Goal: Transaction & Acquisition: Purchase product/service

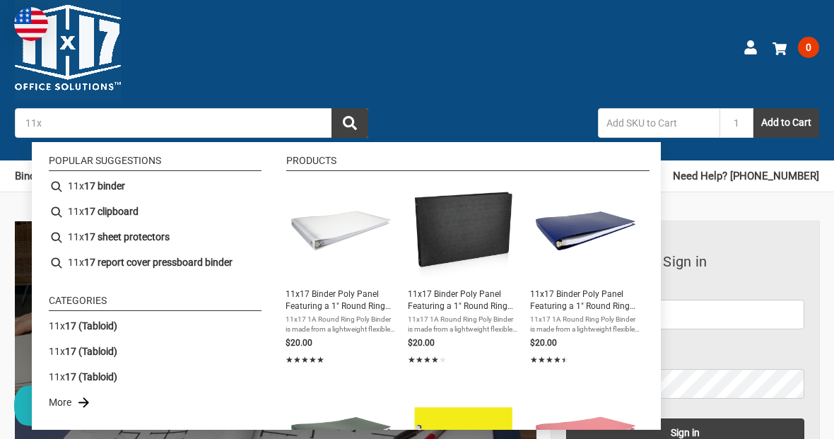
click at [98, 222] on li "11x 17 clipboard" at bounding box center [155, 211] width 224 height 25
type input "11x17 clipboard"
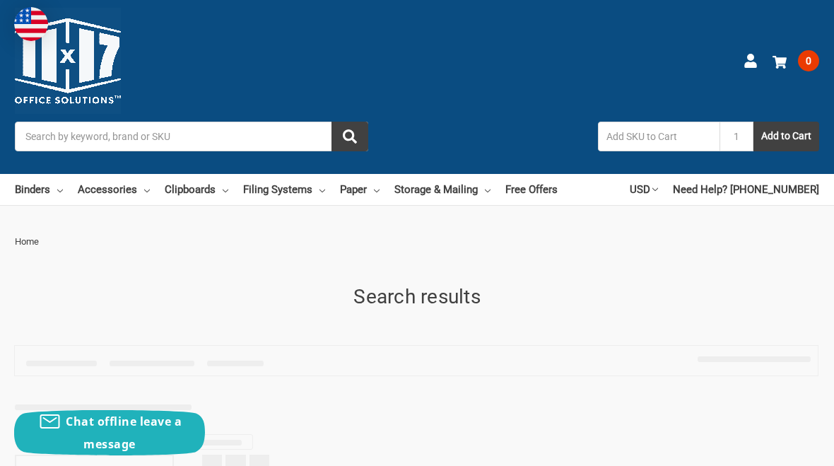
type input "11x17 clipboard"
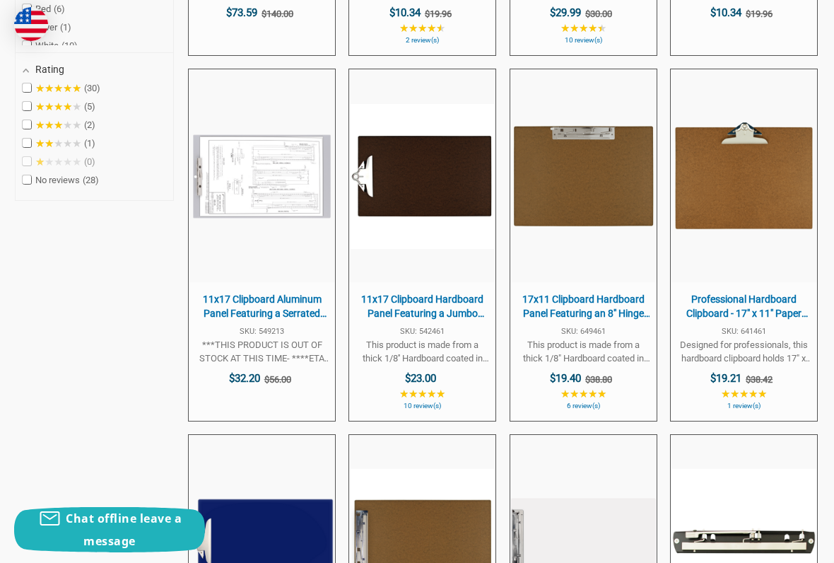
scroll to position [729, 0]
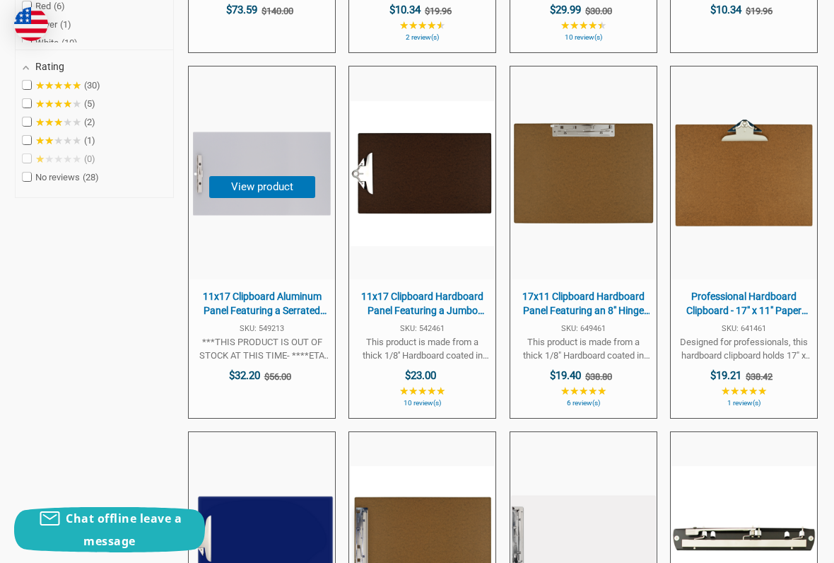
click at [250, 184] on button "View product" at bounding box center [262, 187] width 106 height 22
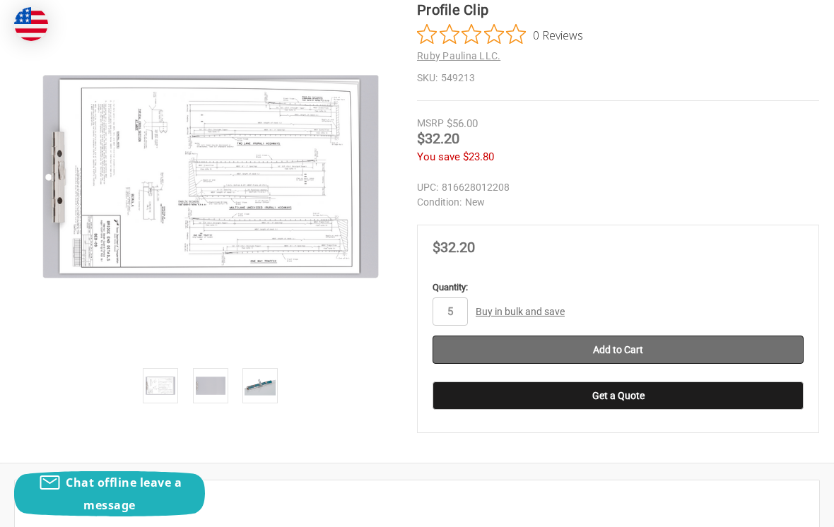
type input "5"
click at [775, 355] on input "Add to Cart" at bounding box center [617, 350] width 371 height 28
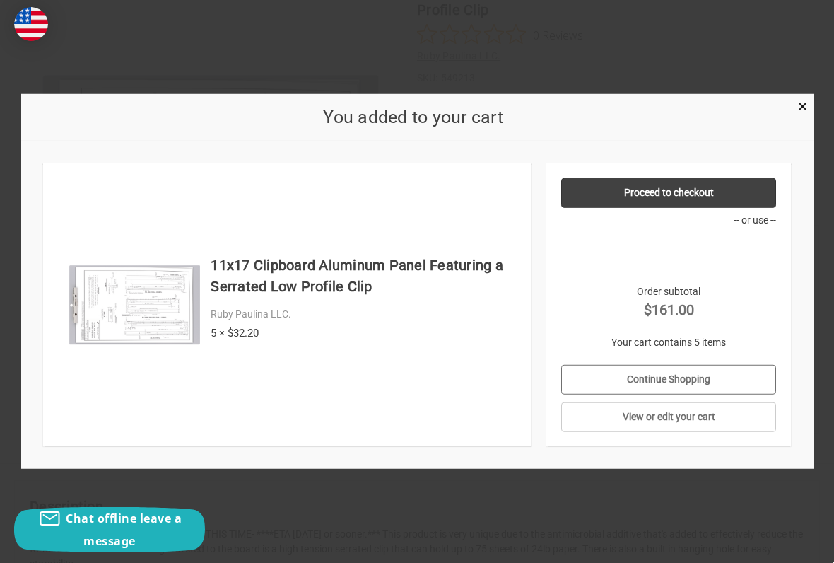
click at [741, 380] on link "Continue Shopping" at bounding box center [668, 380] width 215 height 30
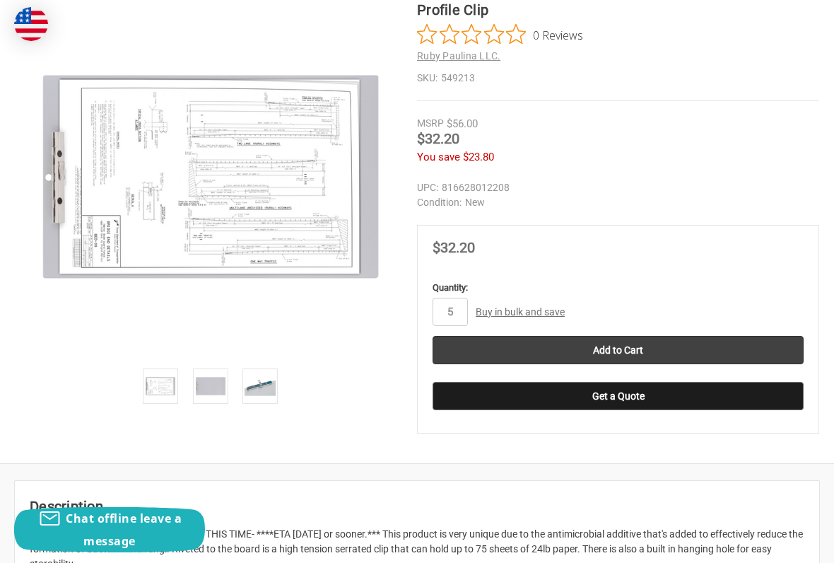
click at [721, 404] on button "Get a Quote" at bounding box center [617, 396] width 371 height 28
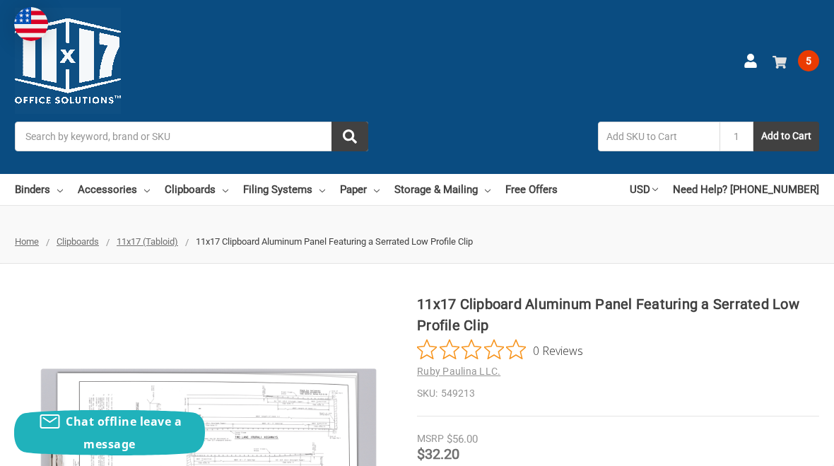
click at [803, 71] on link "5" at bounding box center [795, 60] width 47 height 37
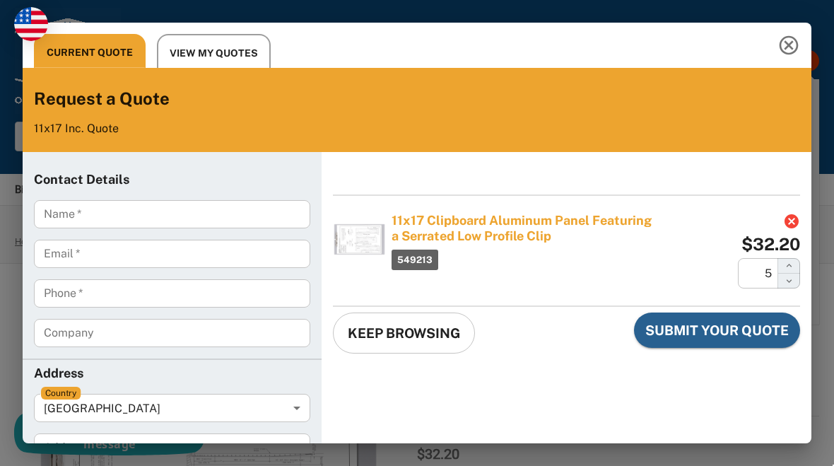
click at [92, 222] on input "Name   *" at bounding box center [172, 214] width 276 height 28
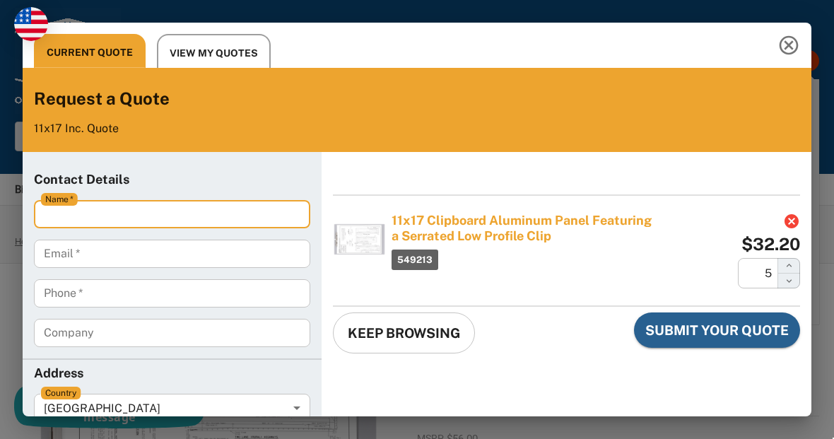
type input "Juana Salazar"
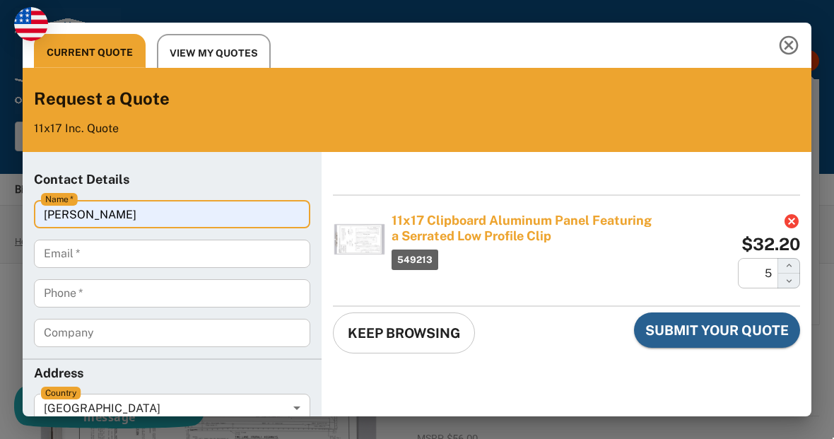
type input "juana@figtreewelding.com"
type input "4692197397"
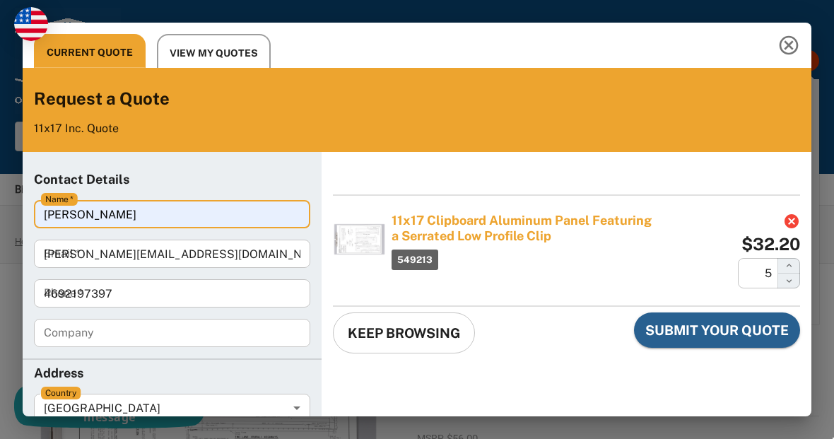
type input "Fig Tree Welding"
type 1 "9702 East County Road 97"
type input "Midland"
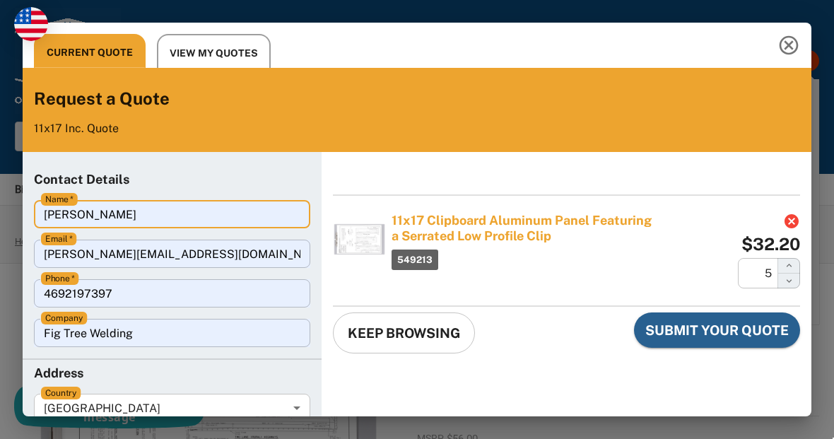
type code "79706"
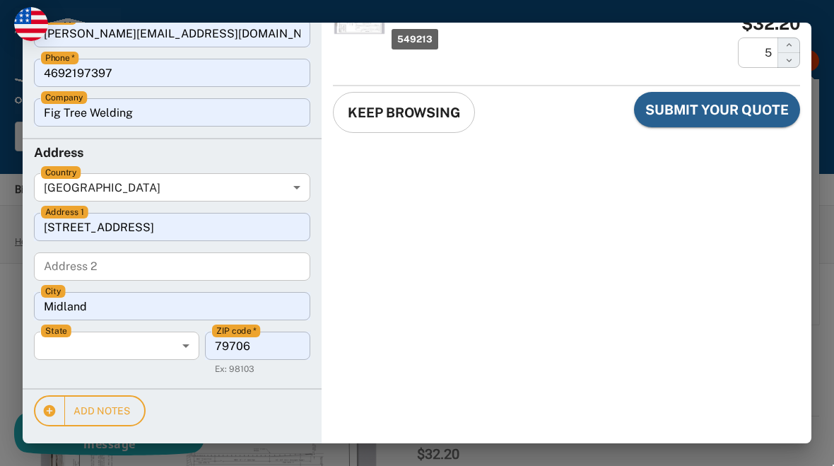
scroll to position [220, 0]
click at [73, 343] on body "Current Quote View My Quotes Request a Quote 11x17 Inc. Quote Contact Details N…" at bounding box center [417, 233] width 823 height 454
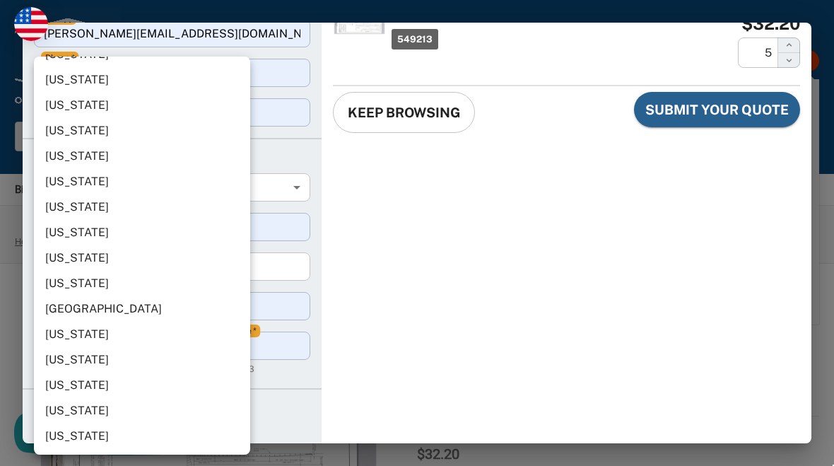
scroll to position [1293, 0]
click at [67, 233] on li "Texas" at bounding box center [142, 232] width 216 height 25
type input "Texas"
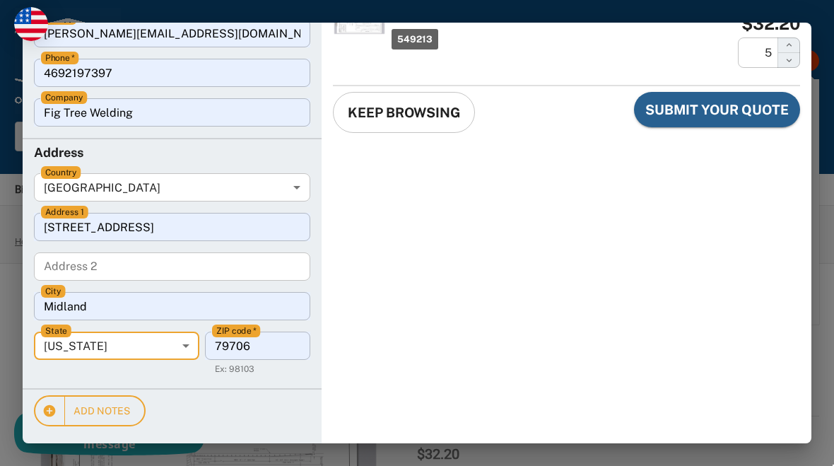
scroll to position [220, 0]
click at [765, 113] on span "Submit Your Quote" at bounding box center [716, 109] width 143 height 18
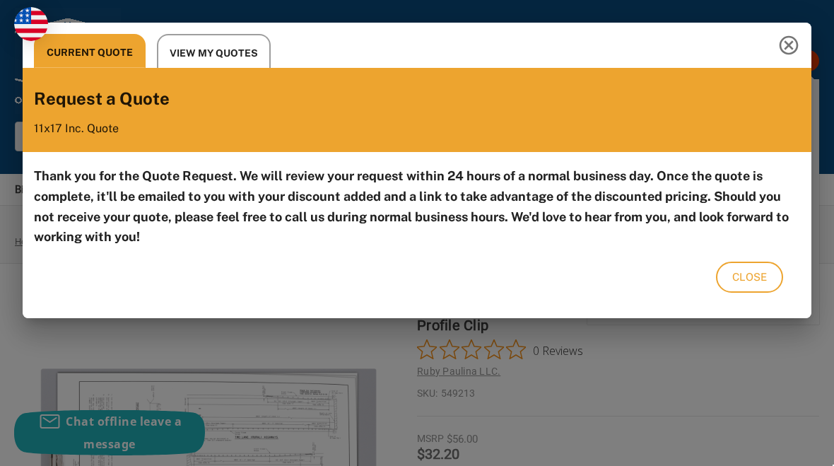
scroll to position [0, 0]
click at [770, 286] on button "Close" at bounding box center [749, 276] width 67 height 31
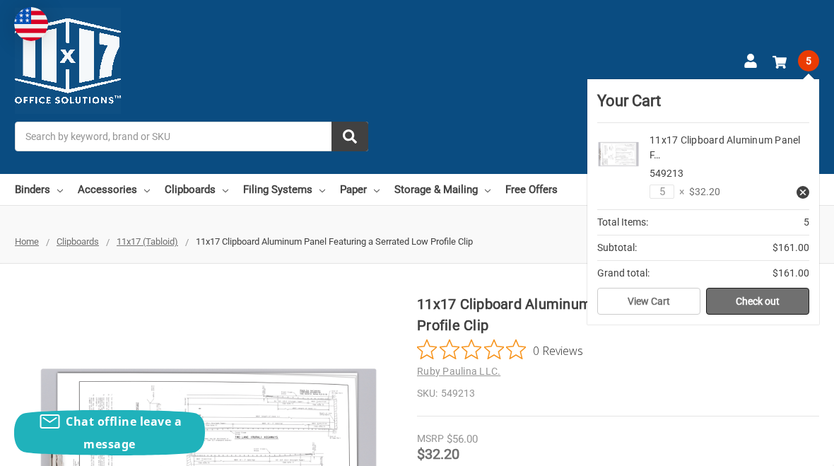
click at [782, 302] on link "Check out" at bounding box center [757, 301] width 103 height 27
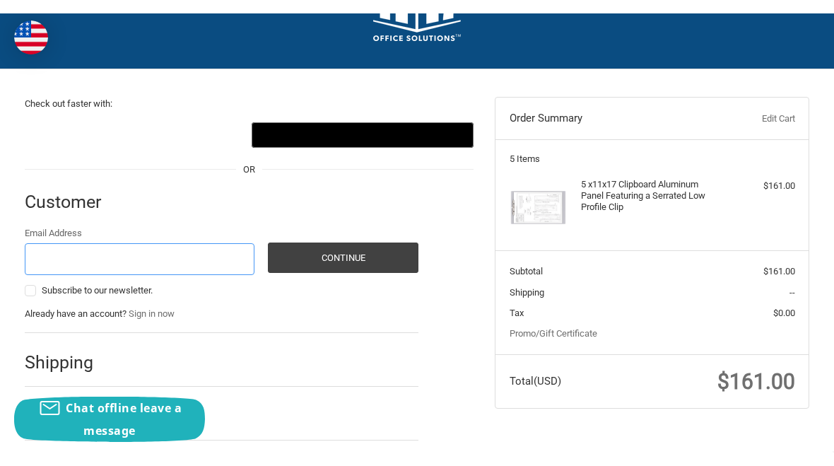
scroll to position [69, 0]
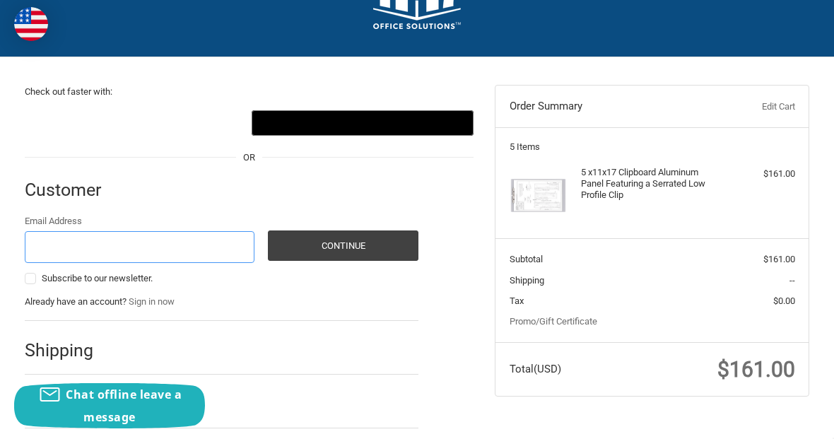
click at [64, 247] on input "Email Address" at bounding box center [140, 247] width 230 height 32
click at [63, 236] on input "Email Address" at bounding box center [140, 247] width 230 height 32
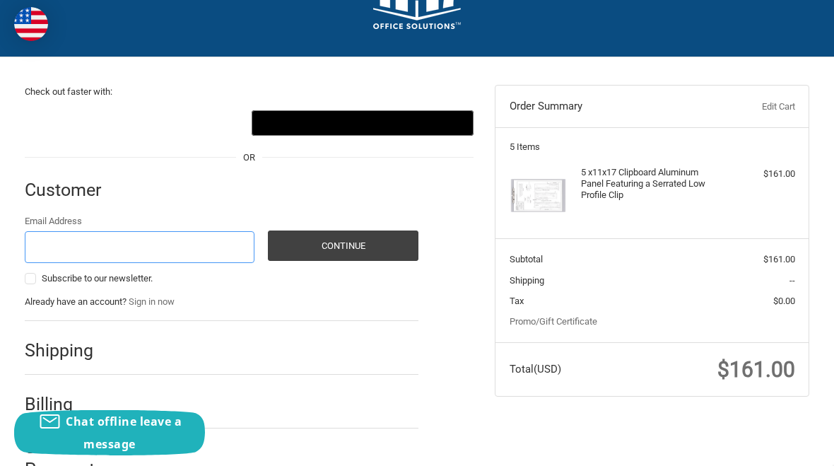
click at [59, 245] on input "Email Address" at bounding box center [140, 247] width 230 height 32
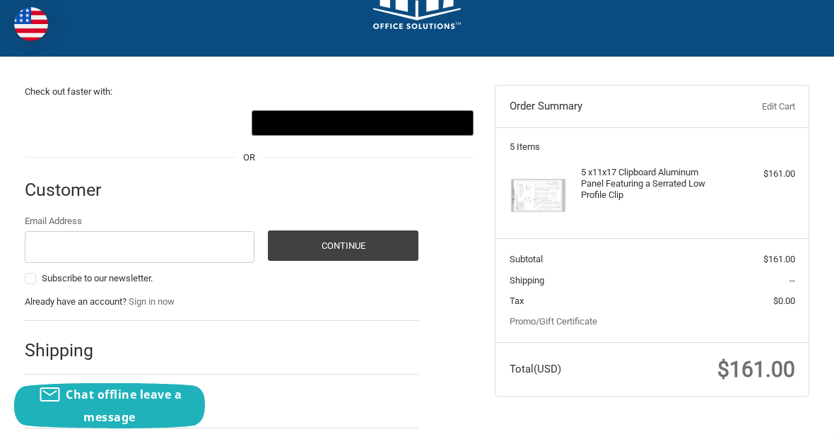
type input "juana@figtreewelding.com"
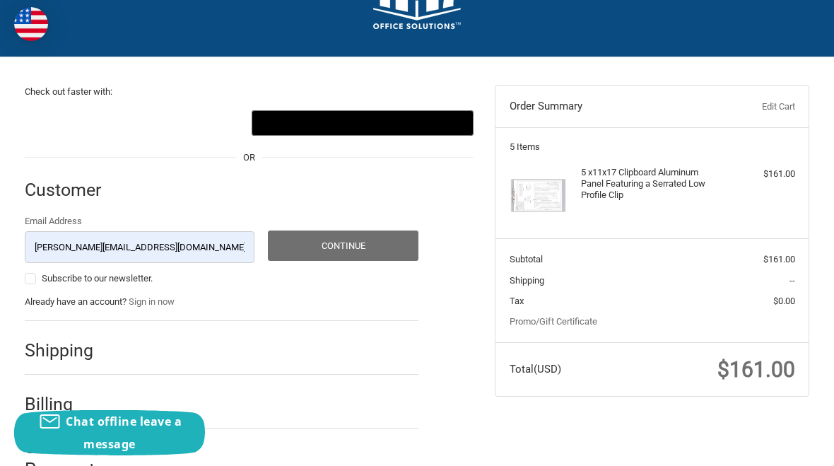
click at [361, 256] on button "Continue" at bounding box center [343, 245] width 151 height 30
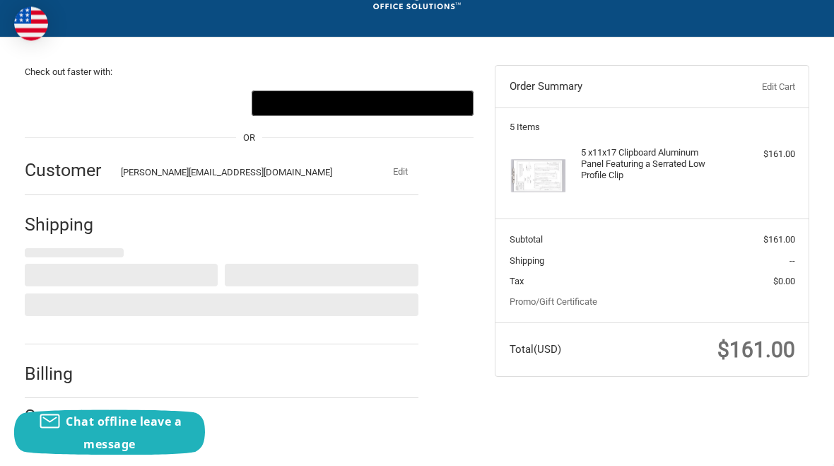
scroll to position [101, 0]
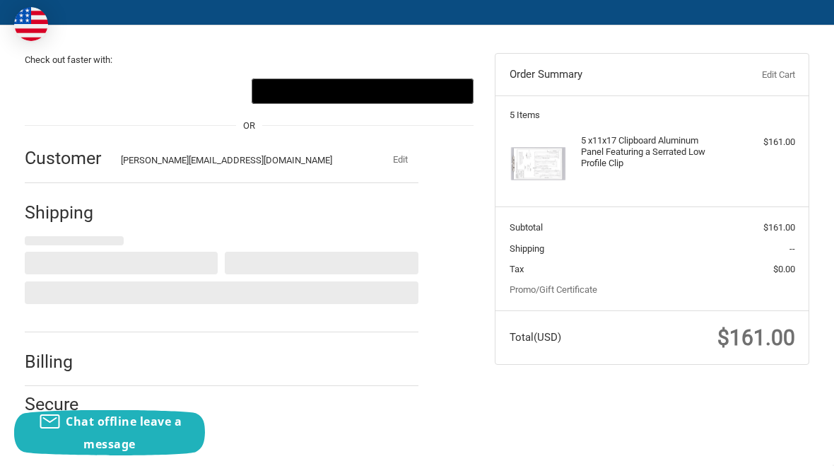
select select "US"
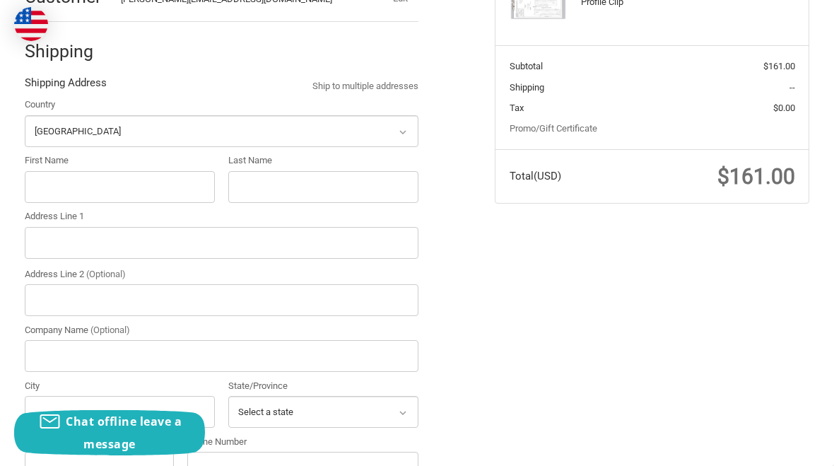
scroll to position [261, 0]
click at [46, 194] on input "First Name" at bounding box center [120, 188] width 190 height 32
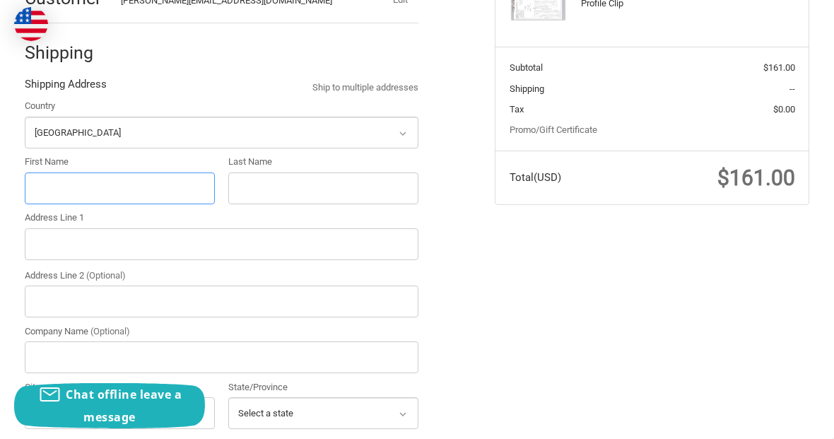
type input "Juana"
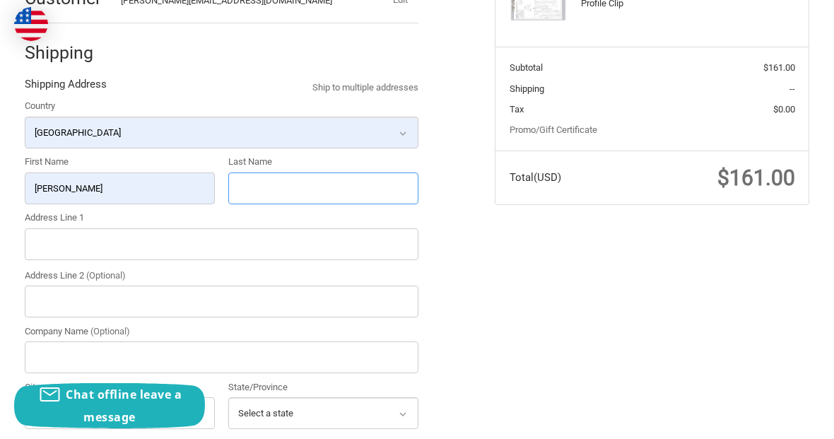
type input "Salazar"
type input "9702 East County Road 97"
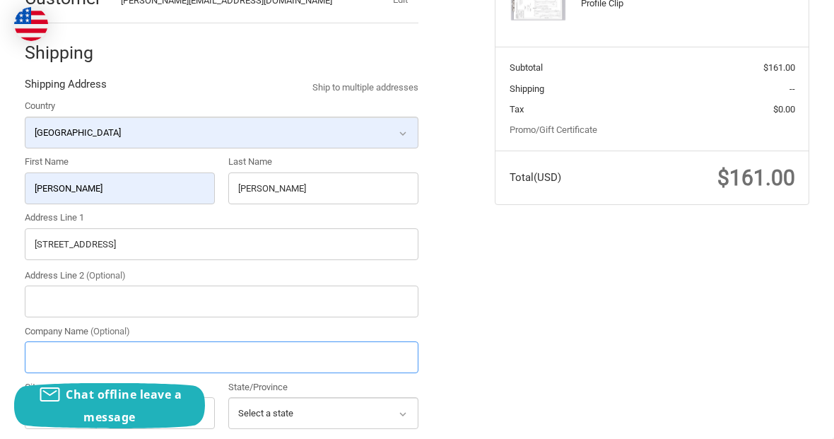
type input "Fig Tree Welding"
type input "Midland"
type input "79706"
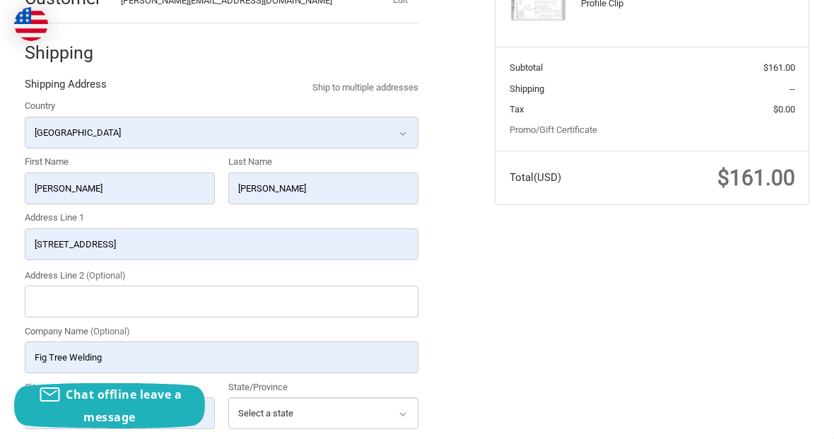
type input "4692197397"
select select "TX"
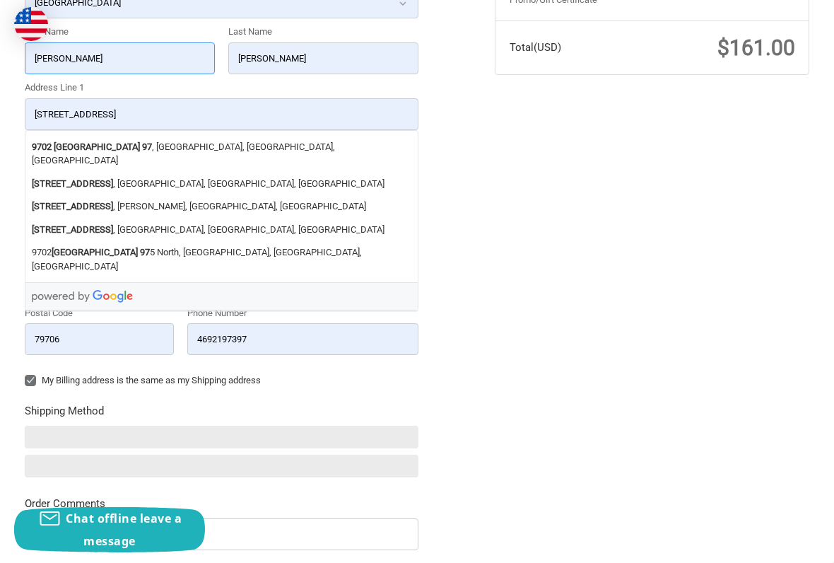
scroll to position [393, 0]
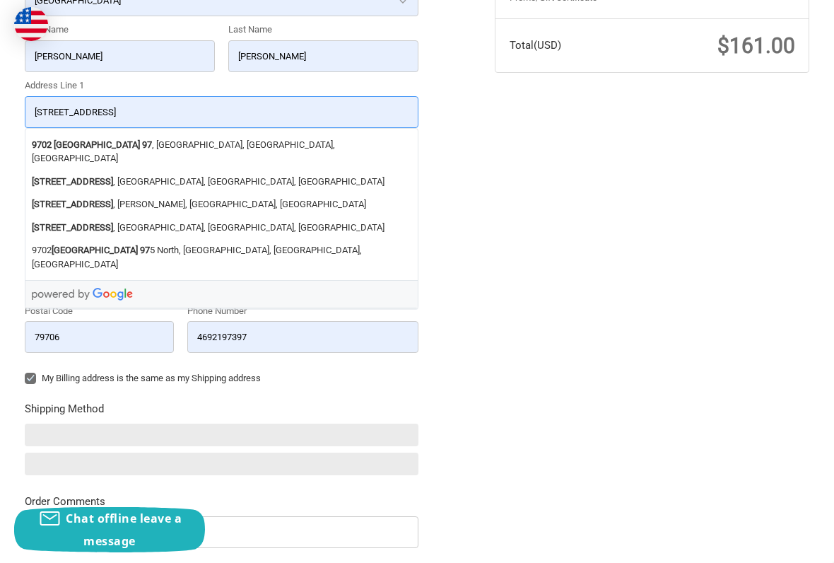
click at [47, 118] on input "9702 East County Road 97" at bounding box center [222, 112] width 394 height 32
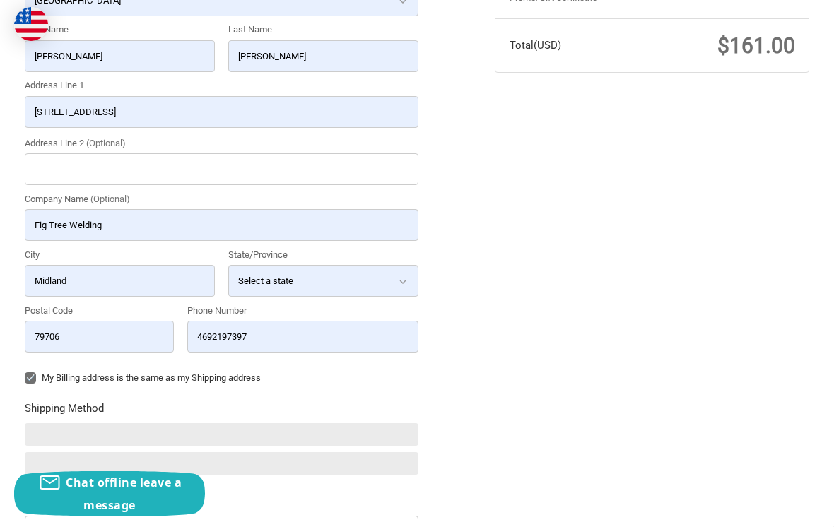
click at [676, 258] on div "Check out faster with: @import url(//fonts.googleapis.com/css?family=Google+San…" at bounding box center [417, 235] width 834 height 1002
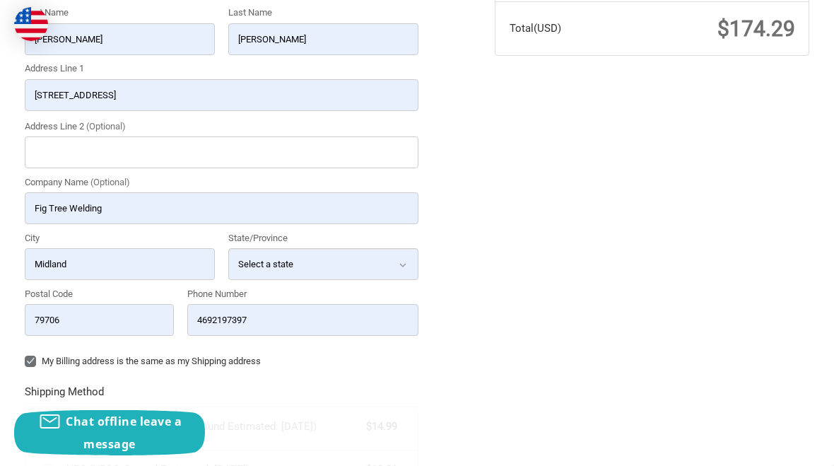
radio input "true"
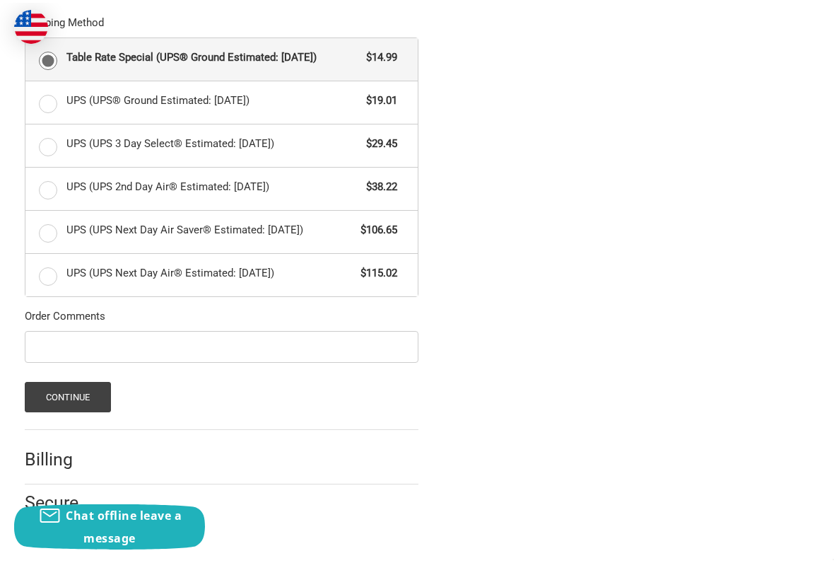
scroll to position [778, 0]
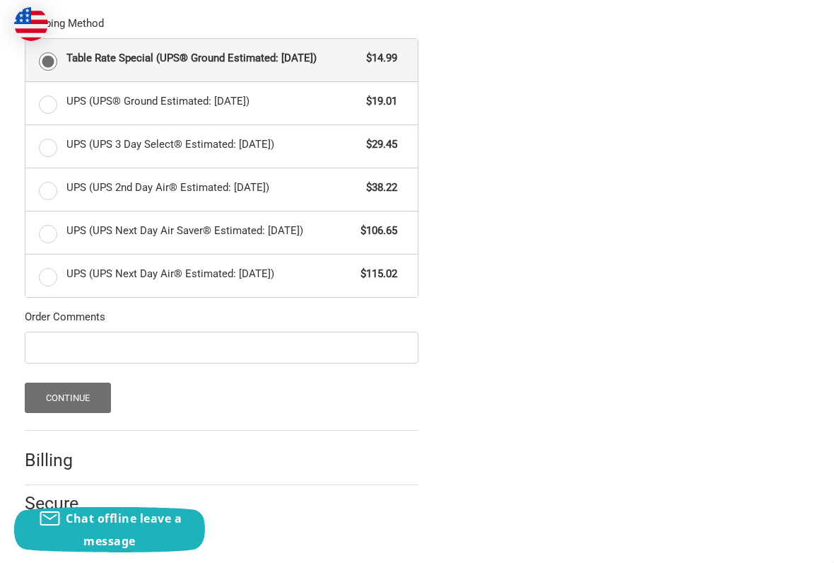
click at [47, 396] on button "Continue" at bounding box center [68, 397] width 87 height 30
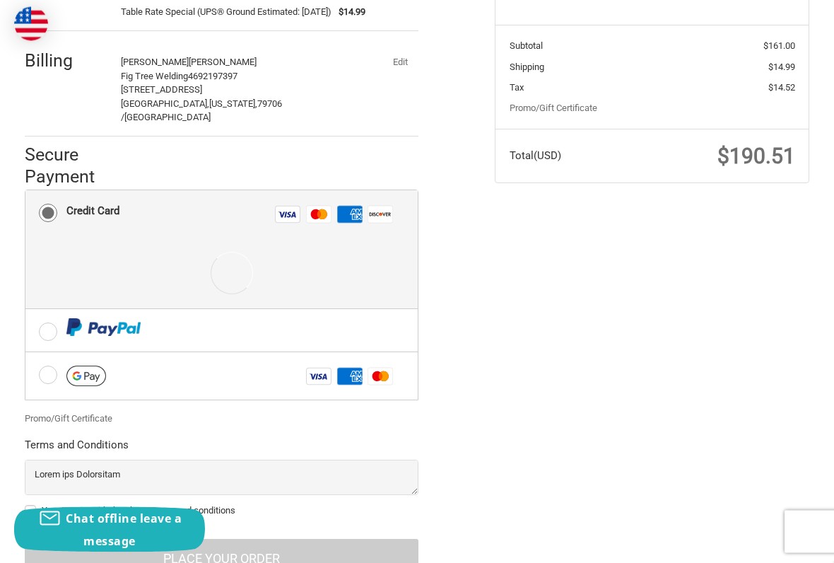
scroll to position [284, 0]
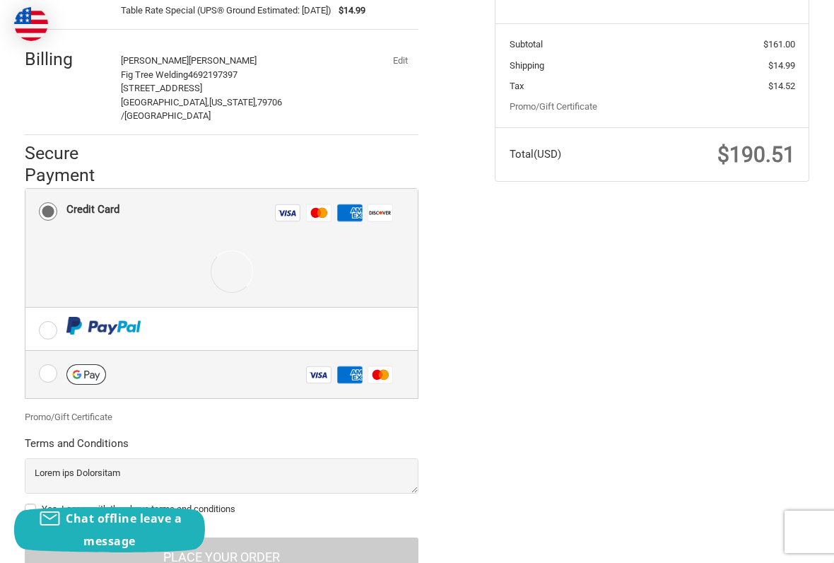
click at [37, 361] on label "Visa Amex Master" at bounding box center [221, 374] width 393 height 47
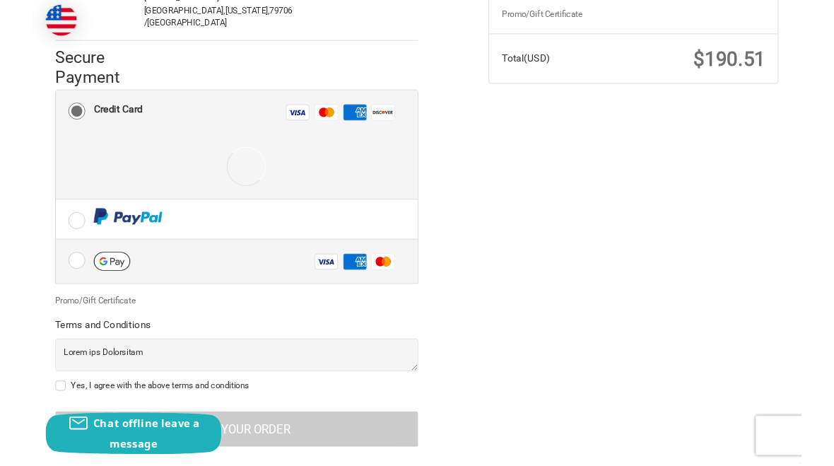
scroll to position [391, 0]
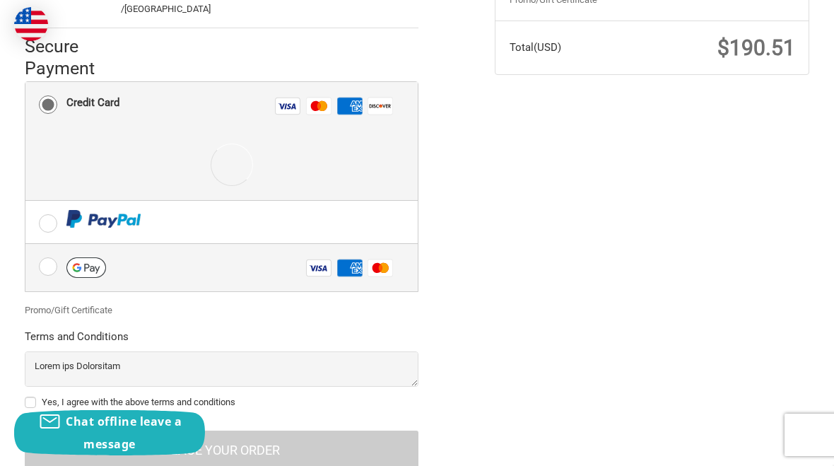
click at [42, 253] on label "Visa Amex Master" at bounding box center [221, 267] width 393 height 47
click at [50, 249] on label "Visa Amex Master" at bounding box center [221, 267] width 393 height 47
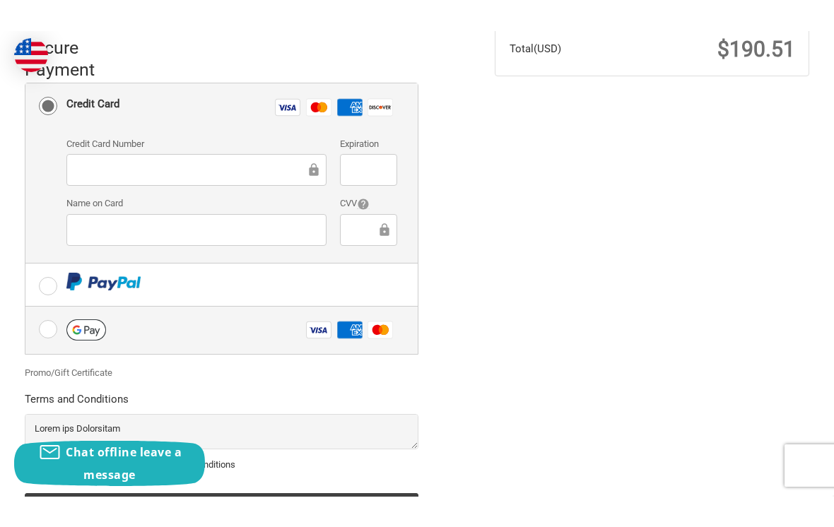
scroll to position [385, 0]
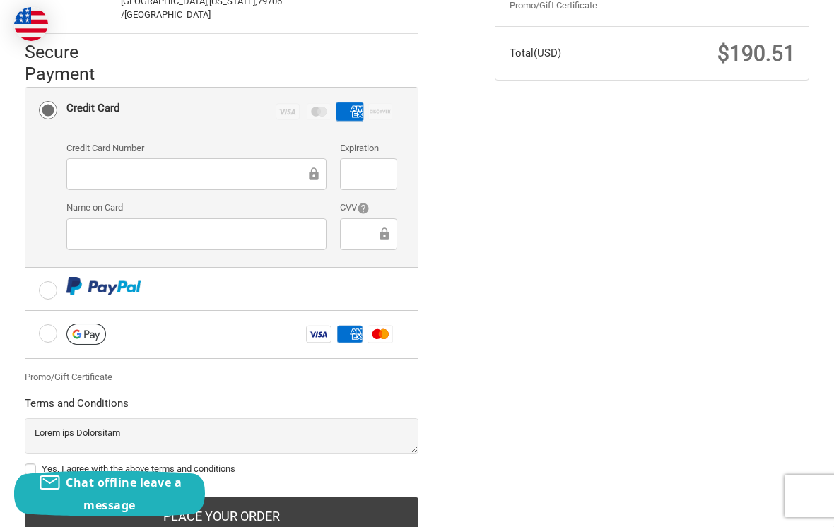
click at [403, 165] on div "Expiration" at bounding box center [369, 166] width 71 height 51
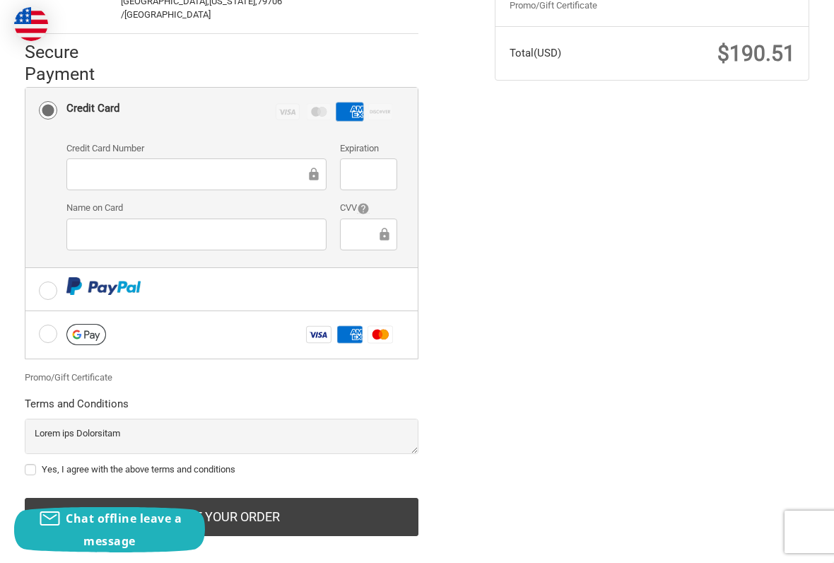
click at [377, 177] on div "Credit Card Number Expiration Name on Card CVV" at bounding box center [231, 200] width 344 height 119
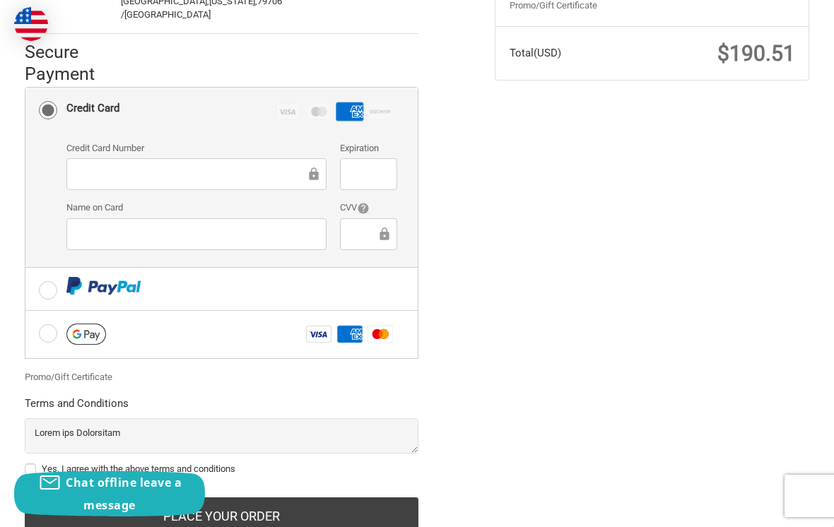
click at [363, 225] on div at bounding box center [368, 234] width 57 height 32
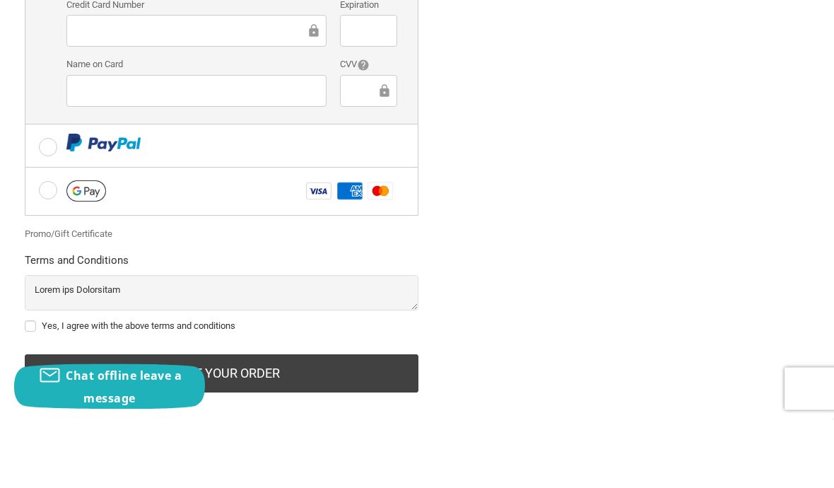
scroll to position [461, 0]
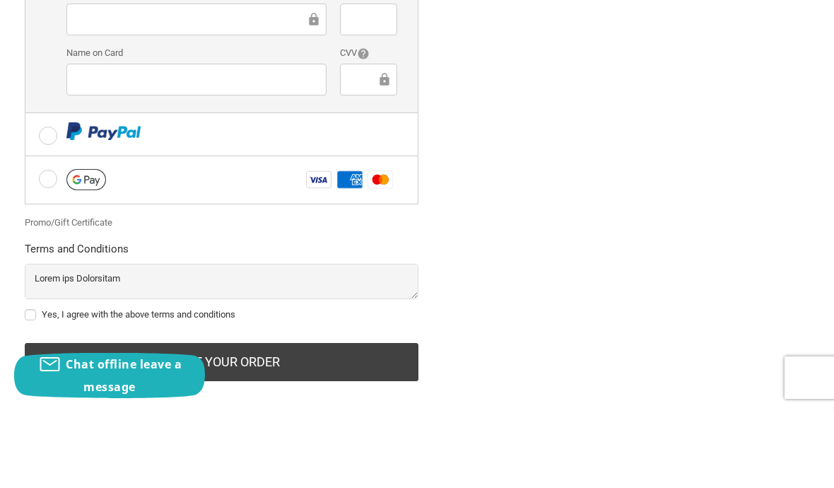
click at [43, 388] on label "Yes, I agree with the above terms and conditions" at bounding box center [222, 393] width 394 height 11
click at [25, 387] on input "Yes, I agree with the above terms and conditions" at bounding box center [25, 387] width 1 height 1
checkbox input "true"
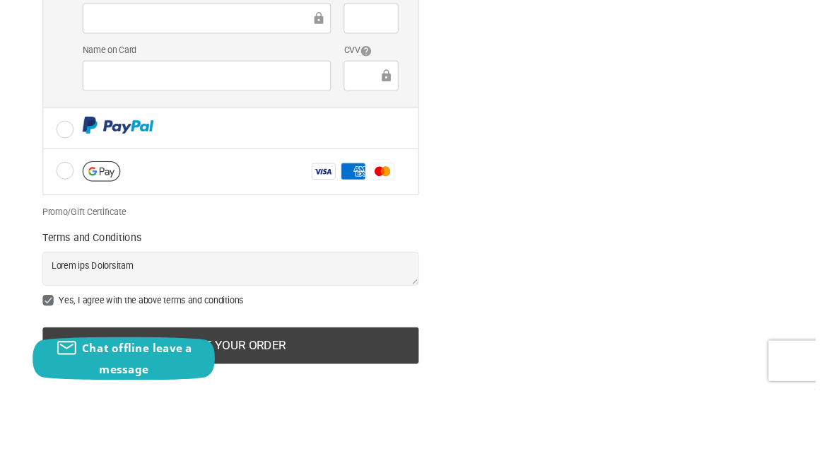
scroll to position [482, 0]
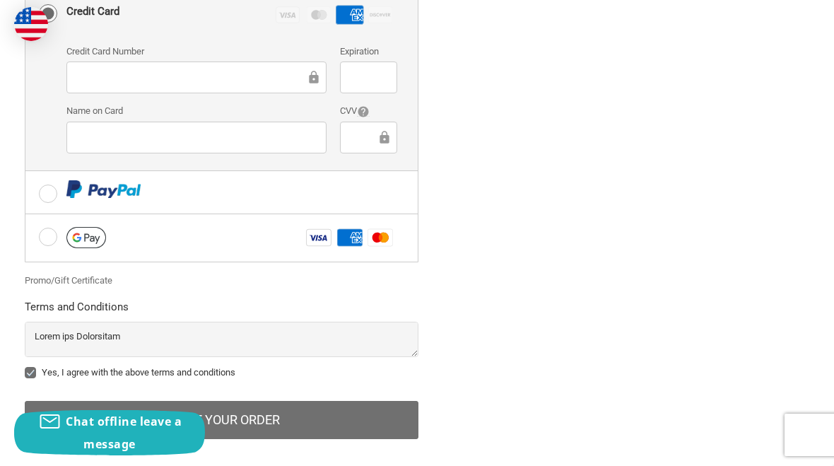
click at [351, 404] on button "Place Your Order" at bounding box center [222, 420] width 394 height 38
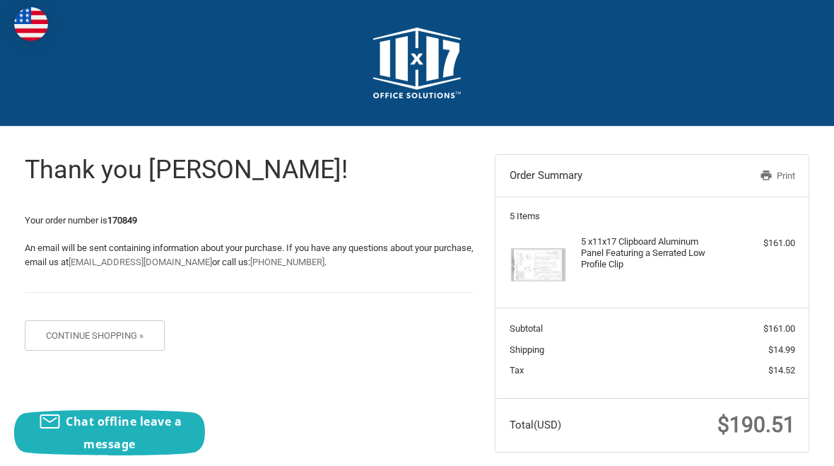
scroll to position [25, 0]
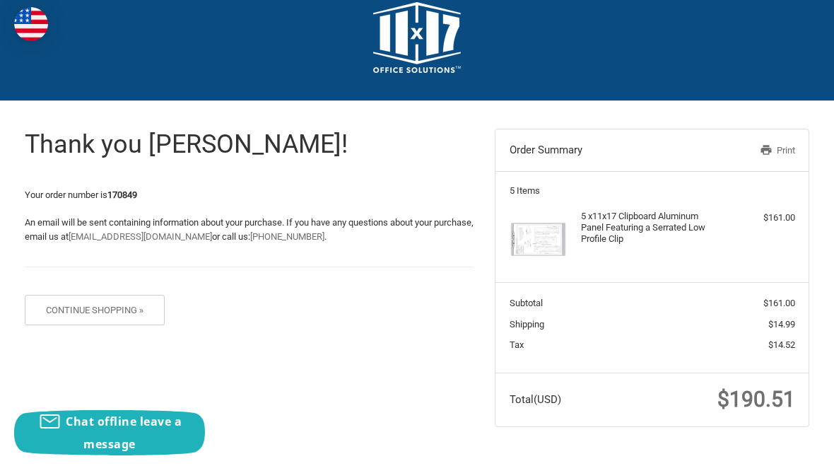
click at [779, 153] on link "Print" at bounding box center [748, 150] width 93 height 14
click at [770, 151] on icon at bounding box center [765, 150] width 11 height 10
